Goal: Information Seeking & Learning: Learn about a topic

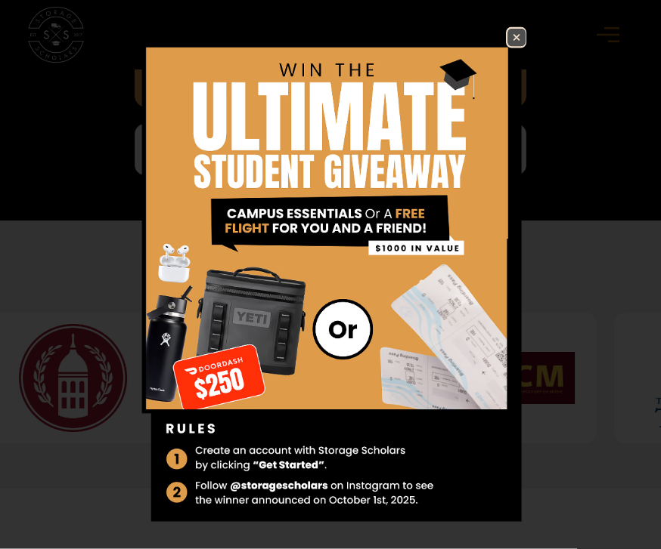
scroll to position [844, 0]
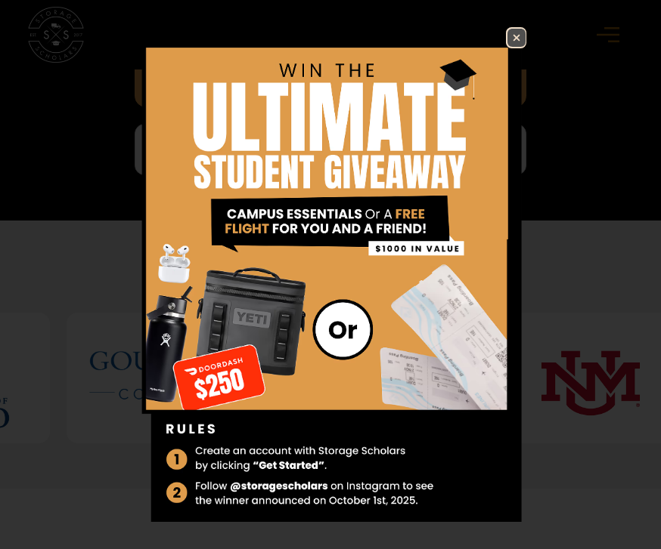
click at [523, 47] on img at bounding box center [516, 38] width 18 height 18
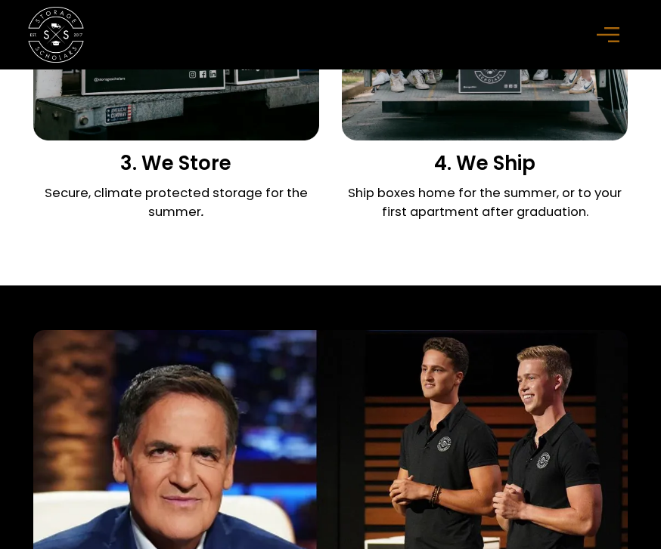
scroll to position [2081, 0]
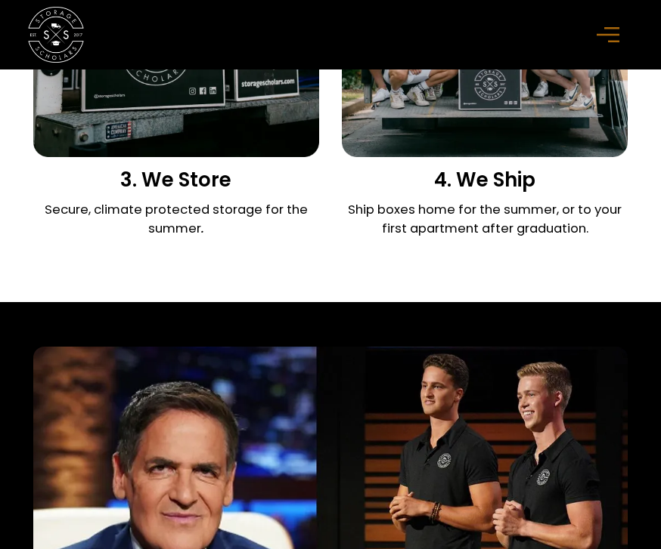
click at [609, 35] on rect "menu" at bounding box center [607, 35] width 23 height 2
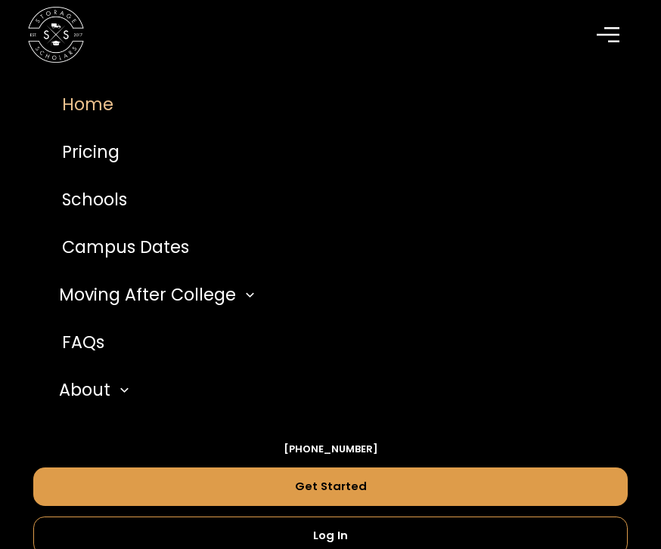
click at [268, 162] on link "Pricing" at bounding box center [329, 152] width 593 height 48
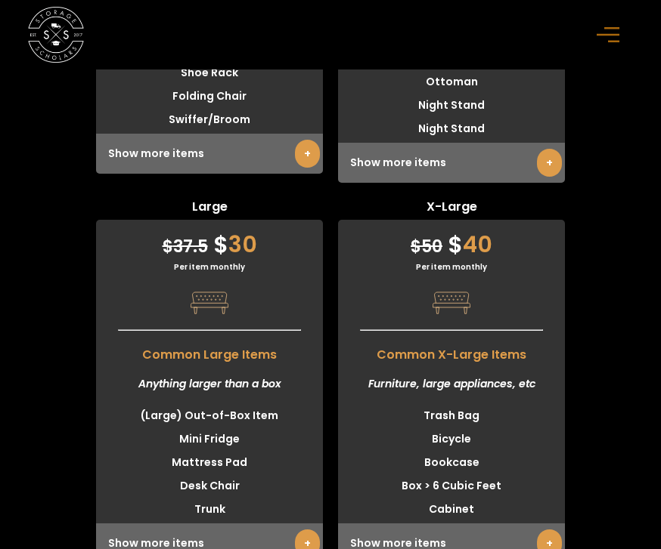
scroll to position [5187, 0]
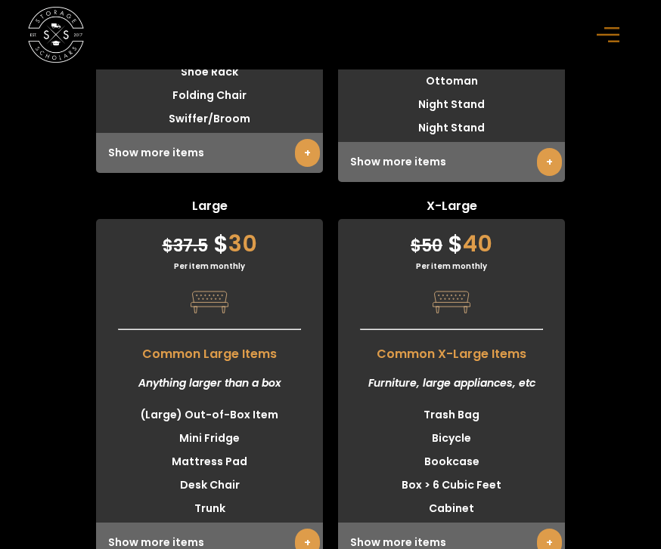
click at [309, 529] on link "+" at bounding box center [307, 543] width 25 height 28
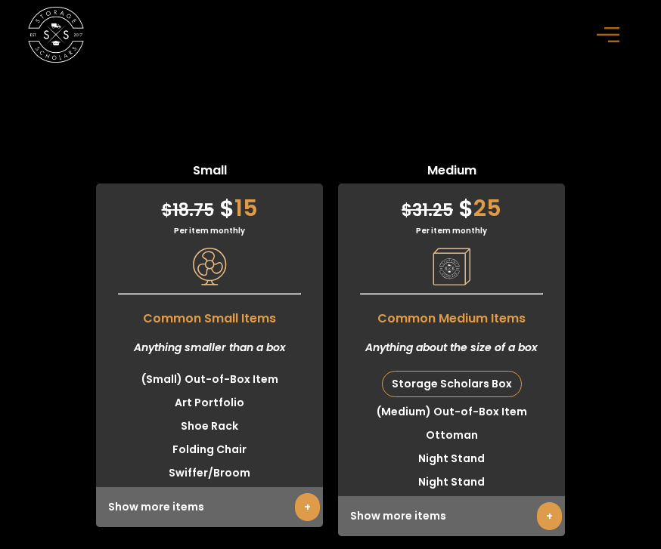
scroll to position [4812, 0]
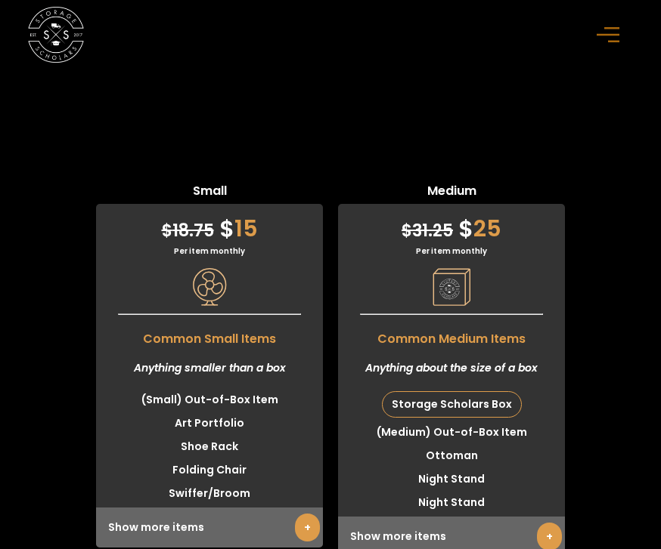
click at [549, 523] on link "+" at bounding box center [549, 537] width 25 height 28
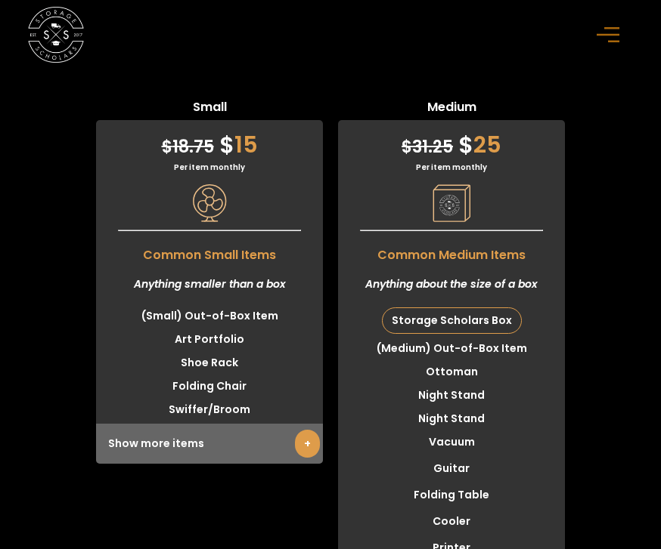
scroll to position [4895, 0]
click at [308, 431] on link "+" at bounding box center [307, 445] width 25 height 28
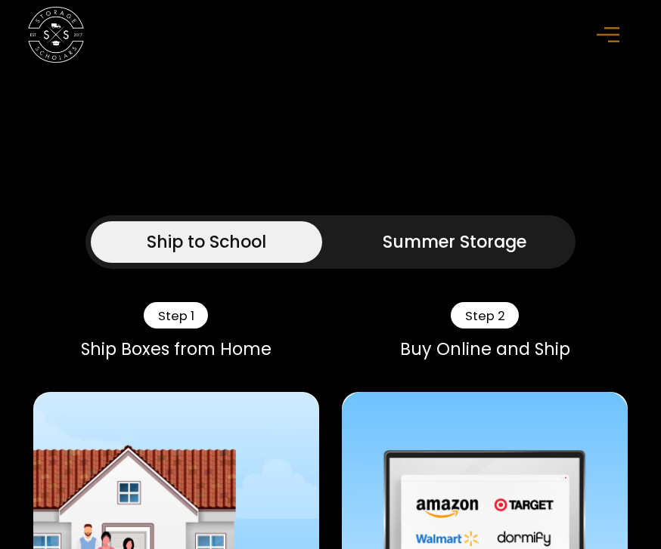
scroll to position [698, 0]
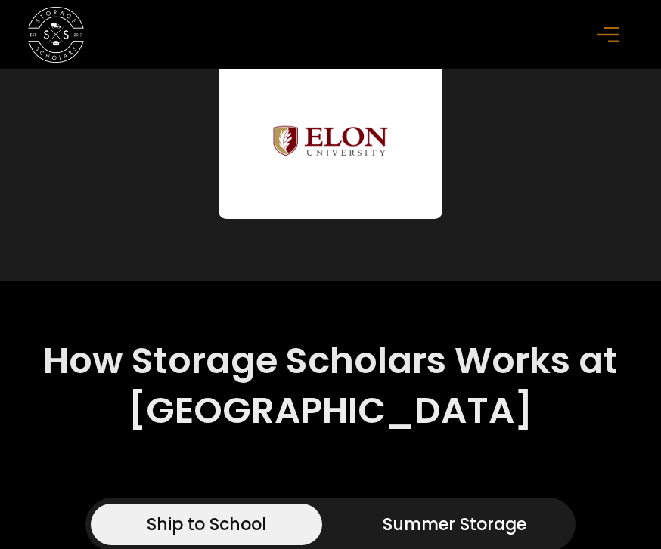
click at [616, 32] on icon "menu" at bounding box center [607, 34] width 23 height 17
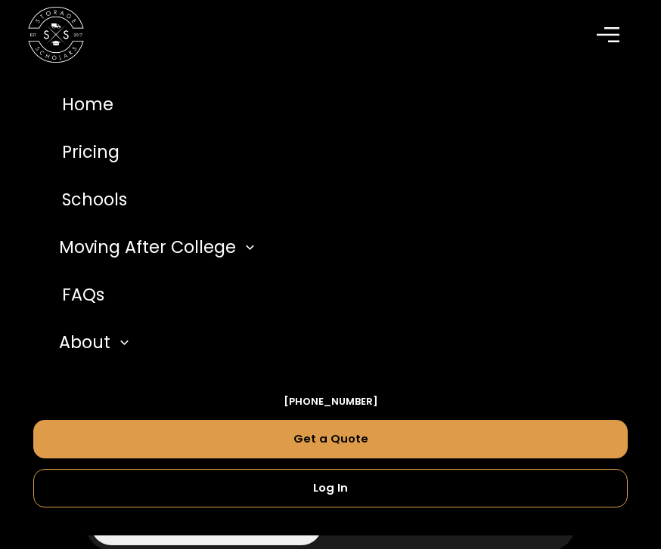
click at [113, 296] on link "FAQs" at bounding box center [329, 295] width 593 height 48
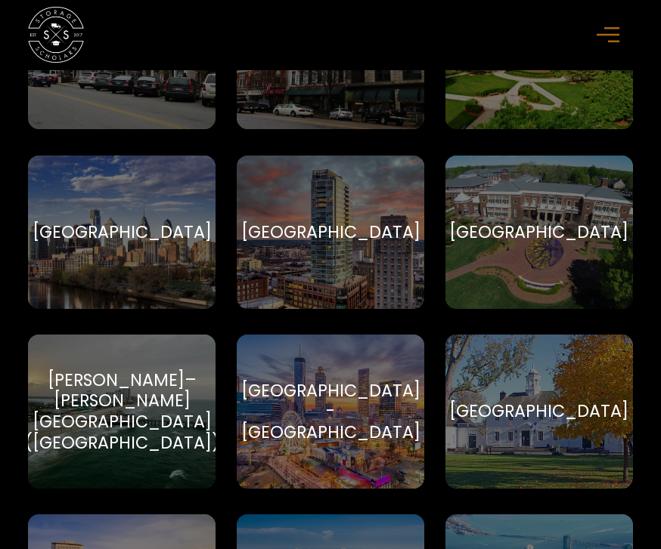
scroll to position [2764, 0]
click at [605, 243] on div "Elon University Elon University" at bounding box center [538, 233] width 187 height 154
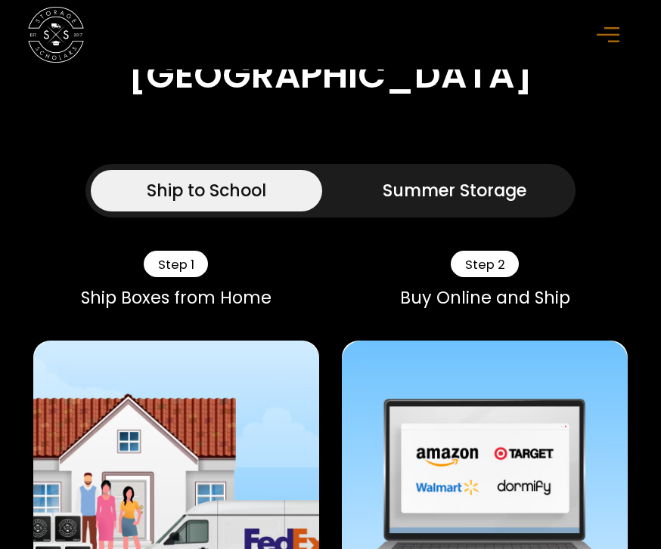
scroll to position [1032, 0]
click at [541, 212] on link "Summer Storage" at bounding box center [454, 191] width 231 height 42
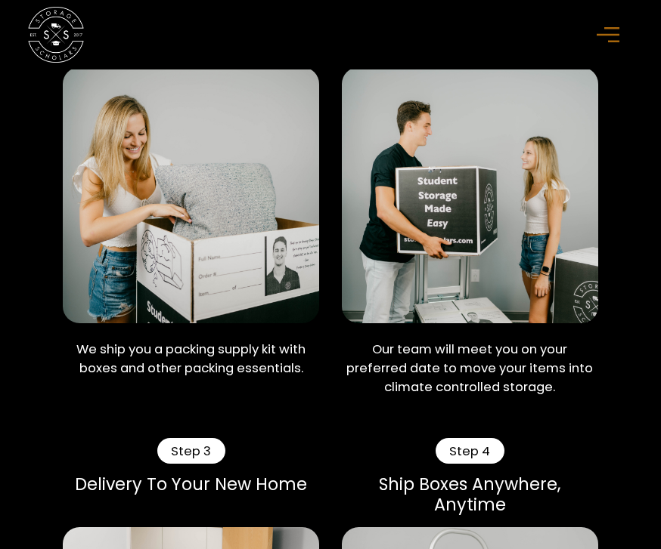
scroll to position [1309, 0]
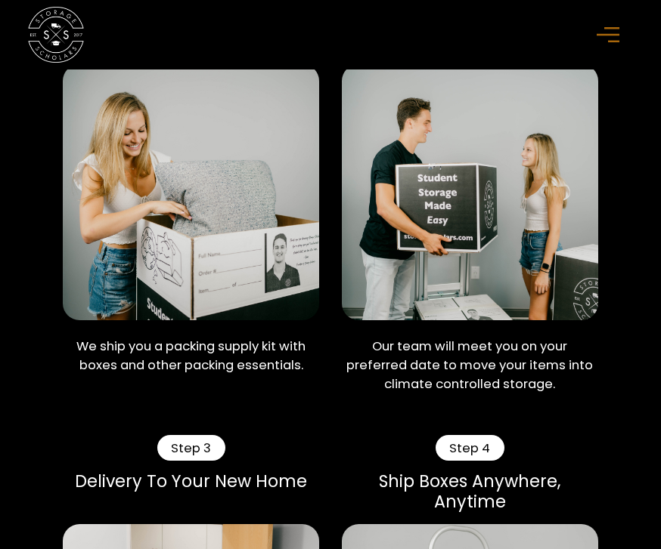
click at [242, 312] on img at bounding box center [191, 192] width 256 height 256
click at [147, 375] on p "We ship you a packing supply kit with boxes and other packing essentials." at bounding box center [191, 356] width 256 height 38
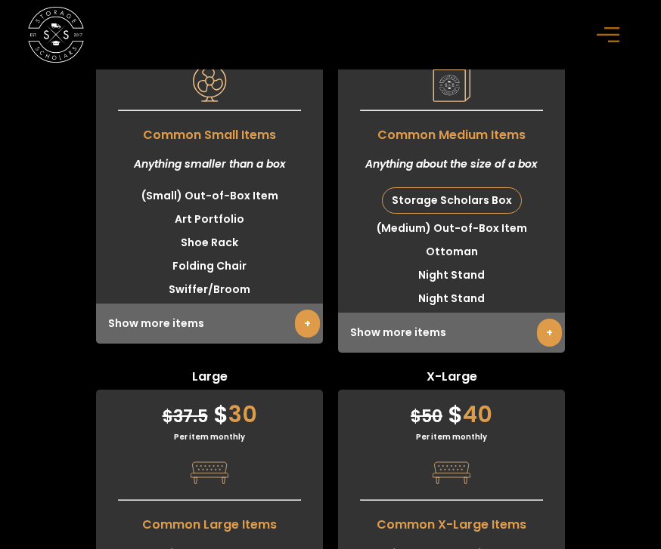
scroll to position [4891, 0]
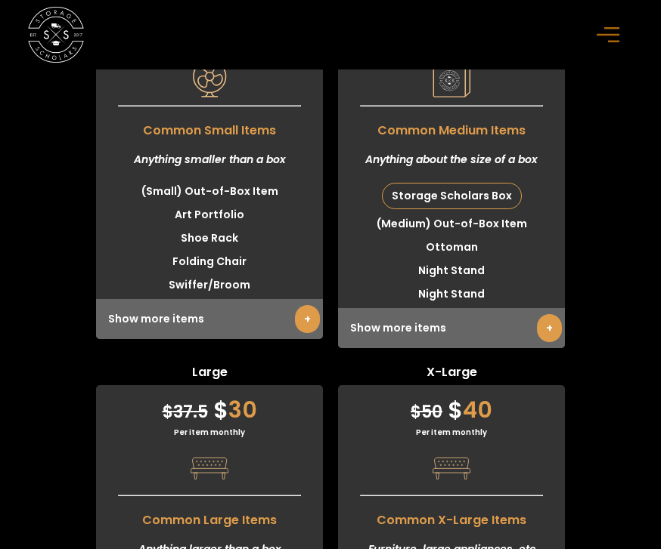
click at [537, 342] on link "+" at bounding box center [549, 328] width 25 height 28
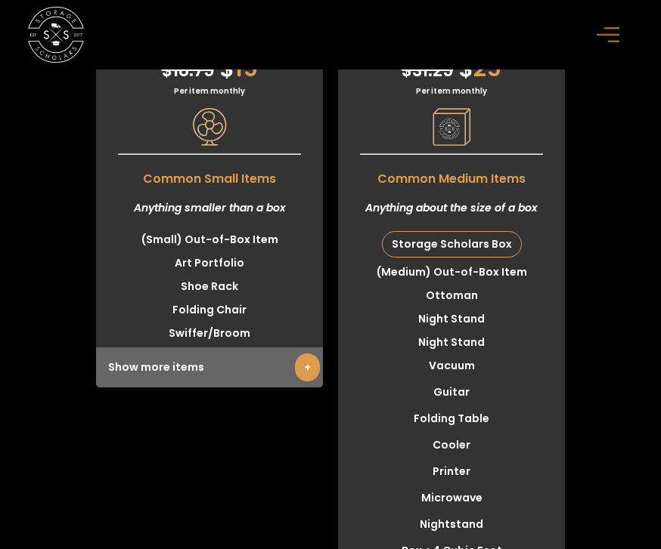
scroll to position [4842, 0]
click at [316, 382] on link "+" at bounding box center [307, 368] width 25 height 28
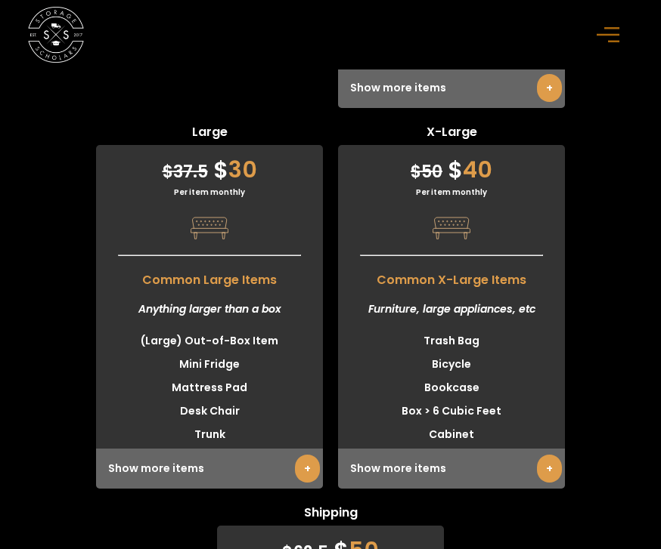
scroll to position [5779, 0]
click at [552, 103] on link "+" at bounding box center [549, 89] width 25 height 28
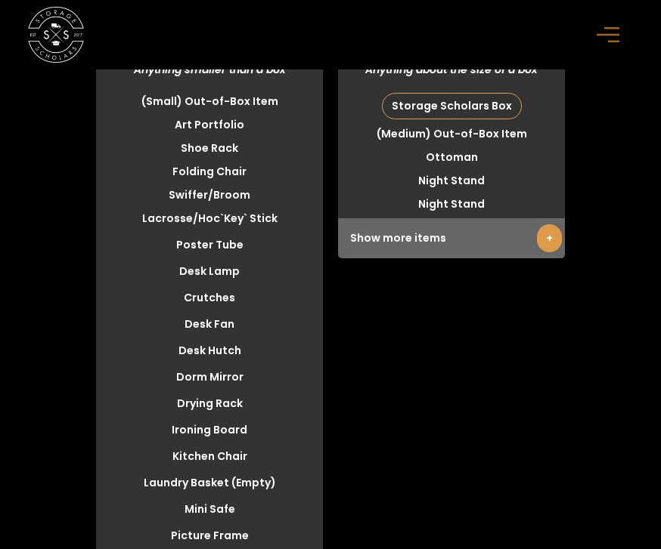
scroll to position [4970, 0]
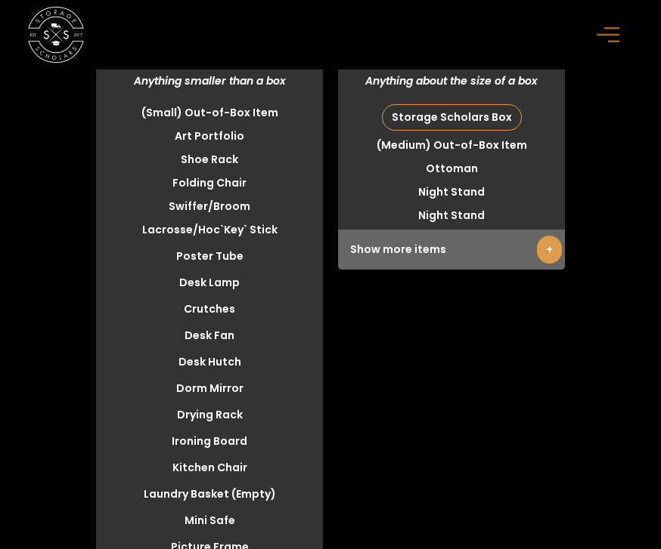
click at [553, 264] on link "+" at bounding box center [549, 250] width 25 height 28
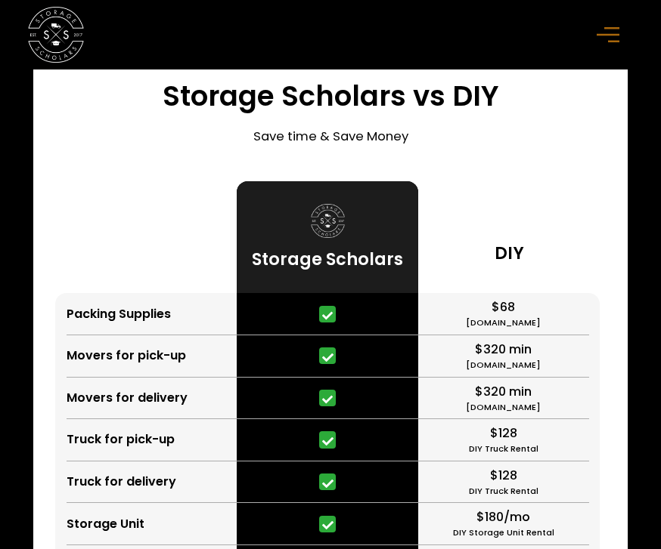
scroll to position [3843, 0]
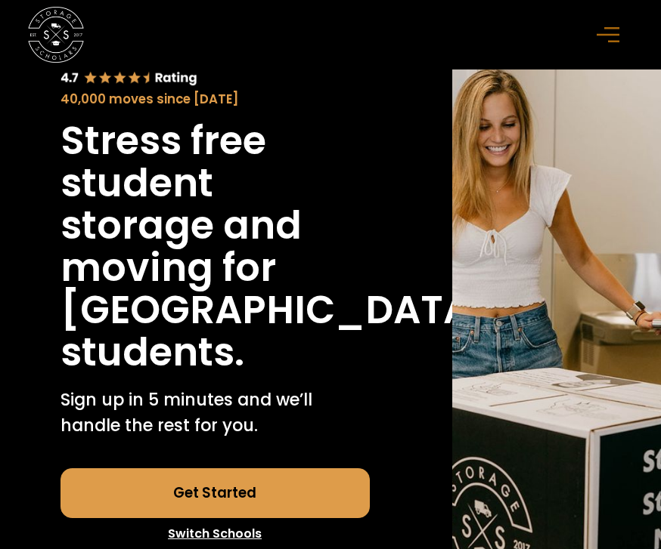
click at [618, 35] on rect "menu" at bounding box center [607, 35] width 23 height 2
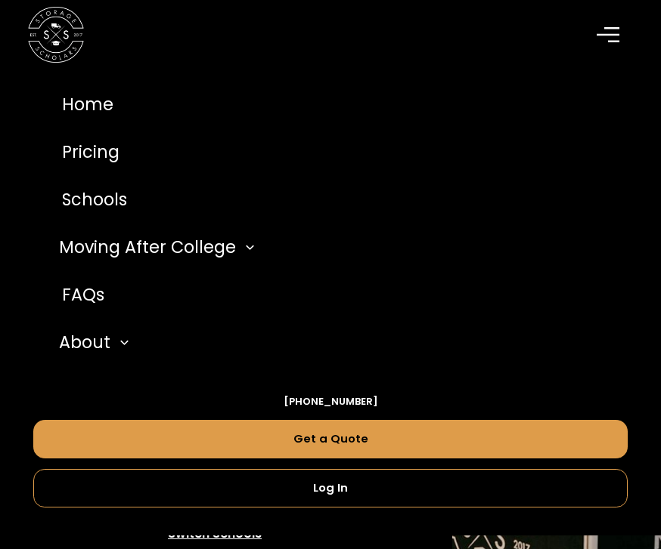
click at [329, 157] on link "Pricing" at bounding box center [329, 152] width 593 height 48
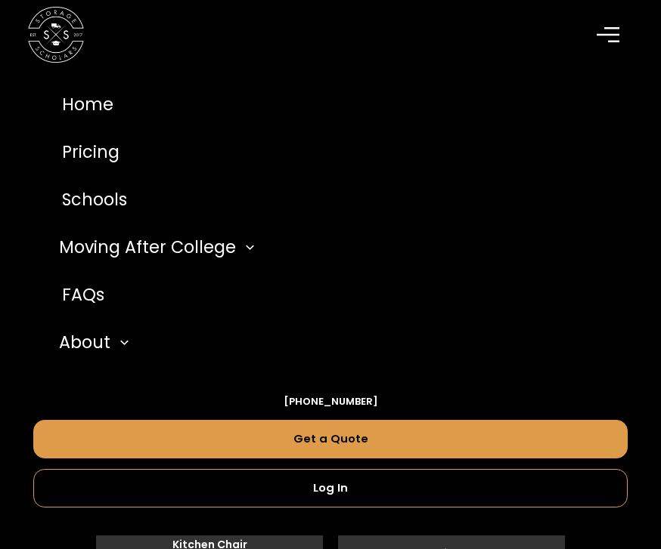
scroll to position [4900, 0]
click at [613, 44] on div "menu" at bounding box center [610, 35] width 28 height 28
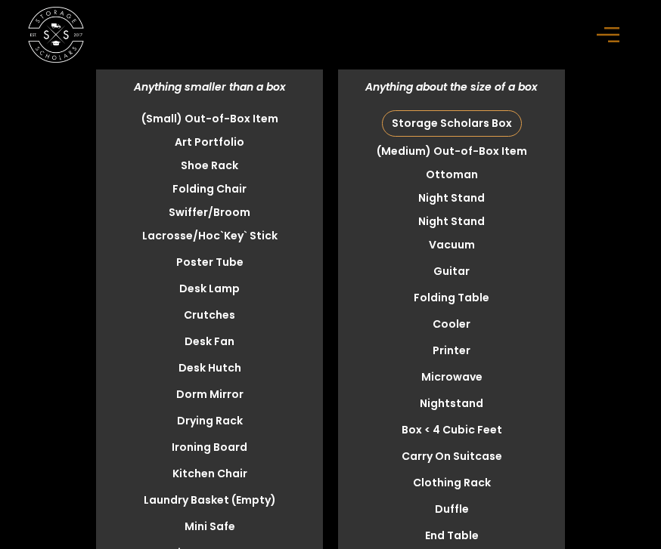
scroll to position [4966, 0]
